Goal: Obtain resource: Download file/media

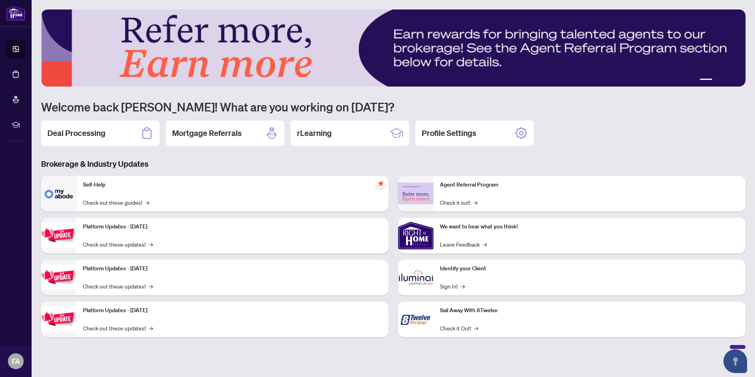
click at [102, 138] on div "Deal Processing" at bounding box center [100, 132] width 118 height 25
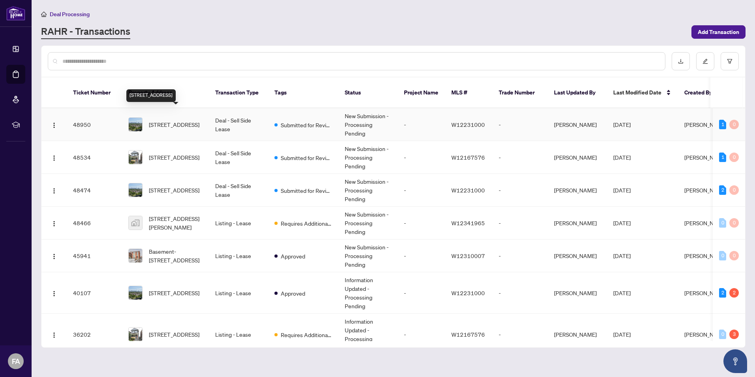
click at [193, 120] on span "[STREET_ADDRESS]" at bounding box center [174, 124] width 51 height 9
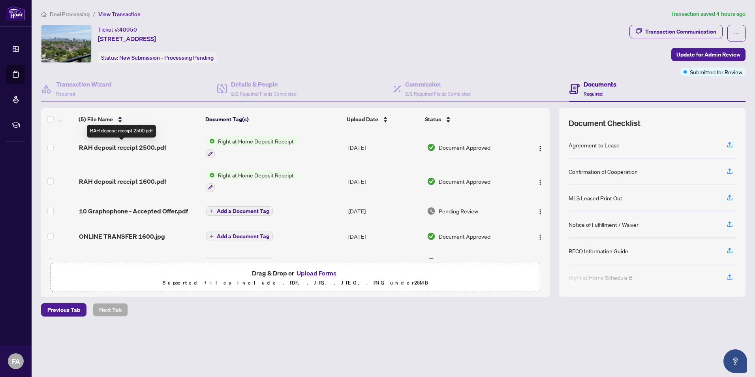
click at [127, 149] on span "RAH deposit receipt 2500.pdf" at bounding box center [122, 147] width 87 height 9
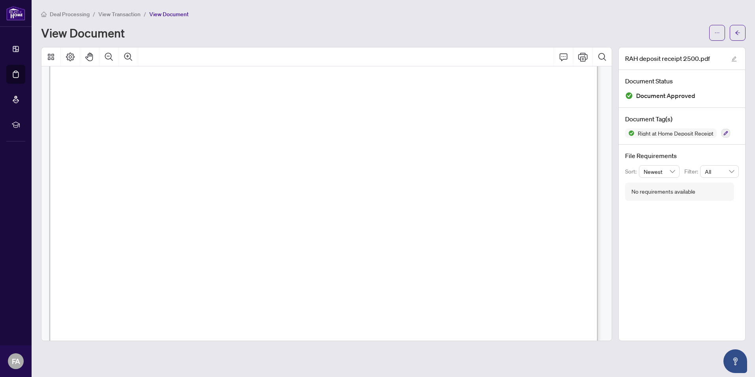
scroll to position [237, 0]
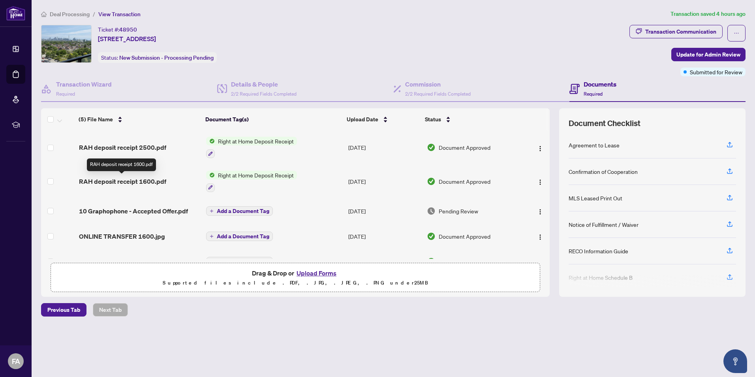
click at [124, 179] on span "RAH deposit receipt 1600.pdf" at bounding box center [122, 181] width 87 height 9
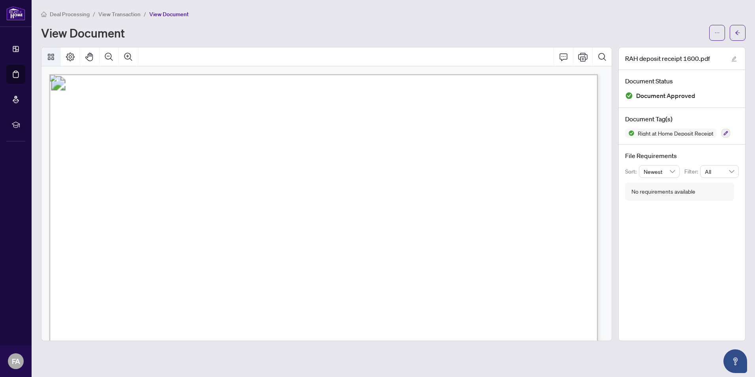
click at [50, 54] on icon "Thumbnails" at bounding box center [51, 57] width 6 height 6
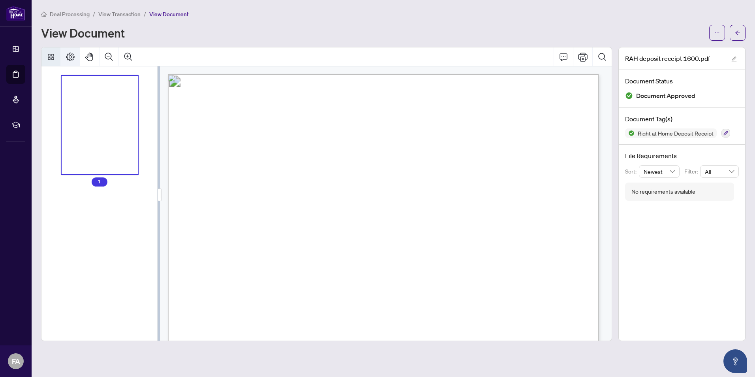
click at [73, 60] on icon "Page Layout" at bounding box center [70, 56] width 9 height 9
drag, startPoint x: 116, startPoint y: 117, endPoint x: 404, endPoint y: 137, distance: 288.1
click at [603, 54] on icon "Search Document" at bounding box center [601, 56] width 9 height 9
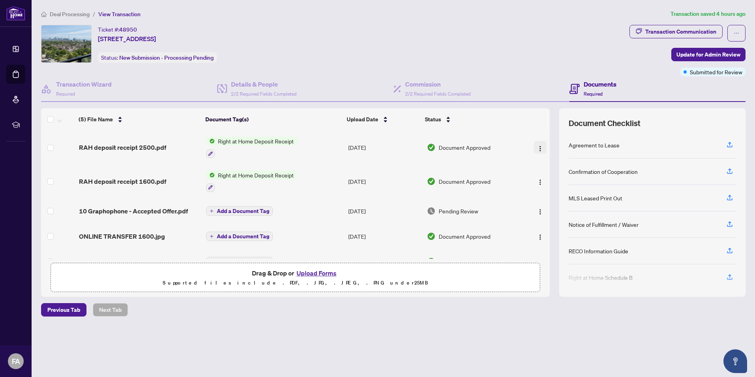
click at [541, 148] on button "button" at bounding box center [540, 147] width 13 height 13
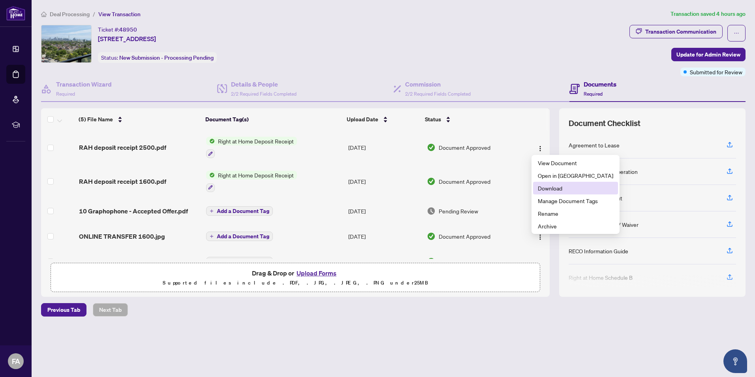
click at [552, 190] on span "Download" at bounding box center [575, 188] width 75 height 9
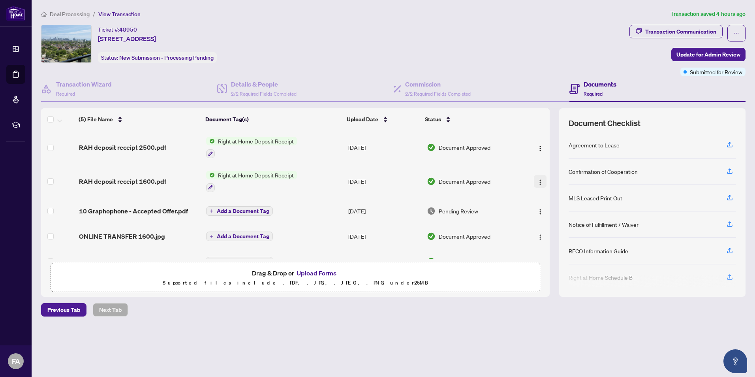
click at [538, 182] on img "button" at bounding box center [540, 182] width 6 height 6
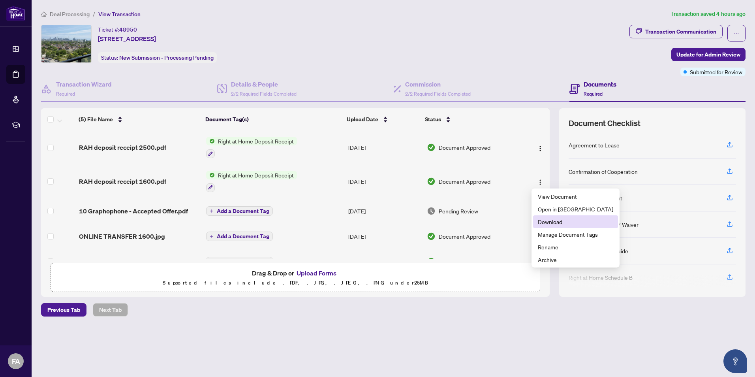
click at [557, 221] on span "Download" at bounding box center [575, 221] width 75 height 9
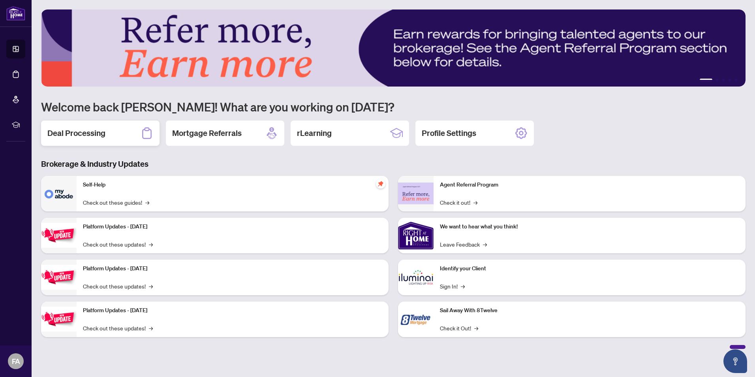
click at [96, 130] on h2 "Deal Processing" at bounding box center [76, 133] width 58 height 11
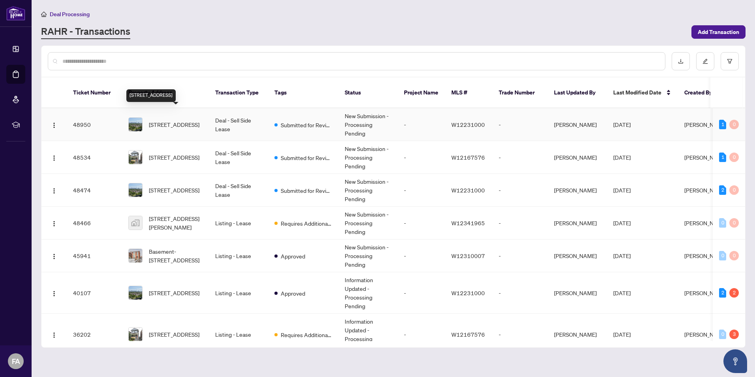
click at [167, 120] on span "[STREET_ADDRESS]" at bounding box center [174, 124] width 51 height 9
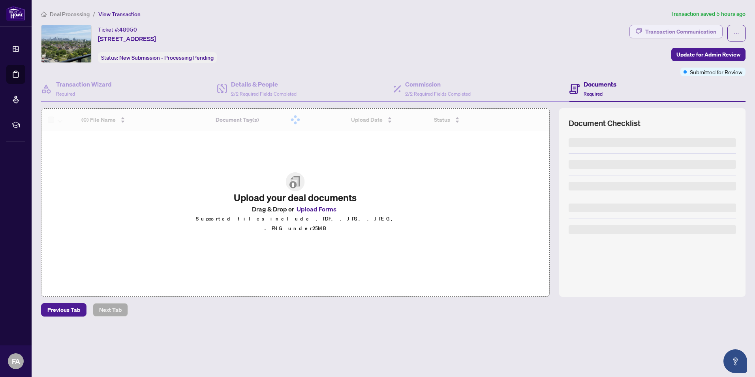
click at [691, 33] on div "Transaction Communication" at bounding box center [680, 31] width 71 height 13
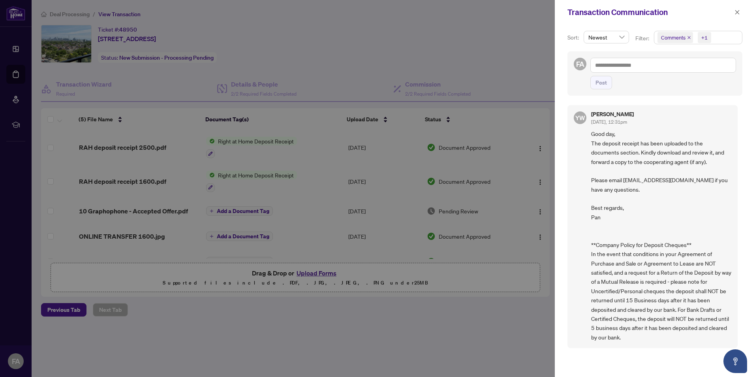
scroll to position [2, 0]
click at [676, 214] on span "Good day, The deposit receipt has been uploaded to the documents section. Kindl…" at bounding box center [661, 234] width 140 height 212
click at [340, 56] on div at bounding box center [377, 188] width 755 height 377
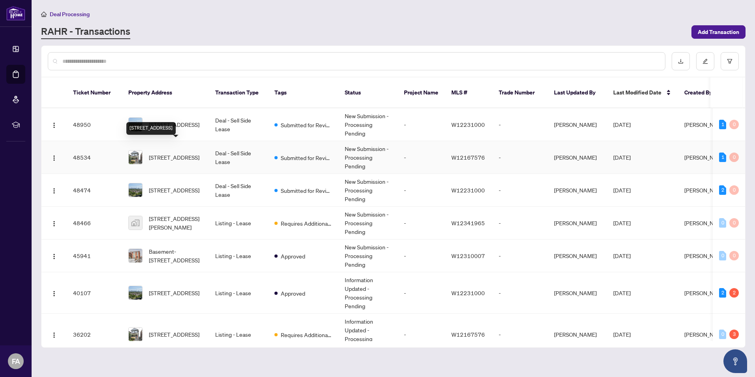
click at [158, 153] on span "[STREET_ADDRESS]" at bounding box center [174, 157] width 51 height 9
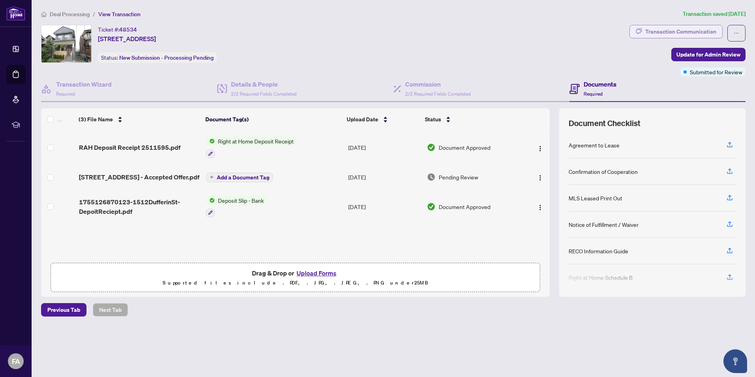
click at [684, 30] on div "Transaction Communication" at bounding box center [680, 31] width 71 height 13
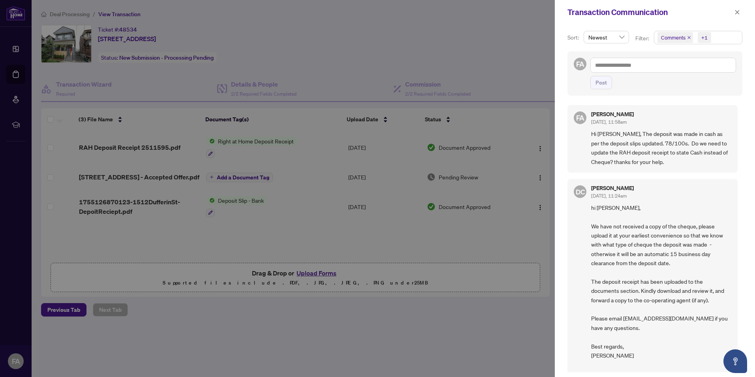
drag, startPoint x: 323, startPoint y: 39, endPoint x: 327, endPoint y: 38, distance: 4.9
click at [324, 40] on div at bounding box center [377, 188] width 755 height 377
